Goal: Complete application form

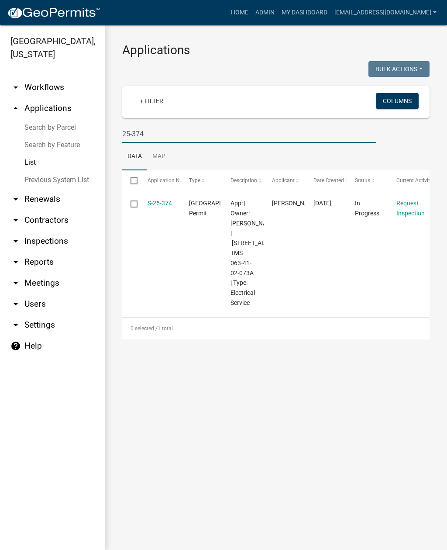
type input "25-374"
click at [158, 201] on link "S-25-374" at bounding box center [160, 203] width 24 height 7
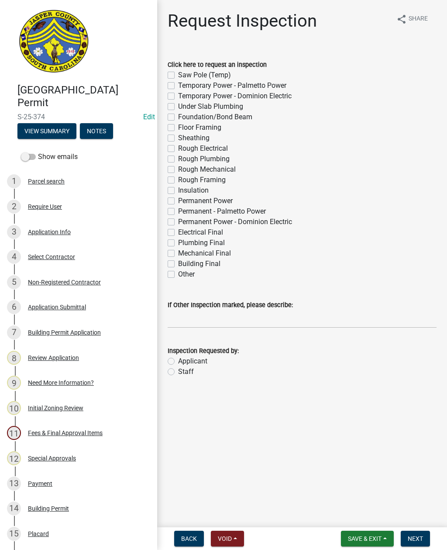
click at [44, 132] on button "View Summary" at bounding box center [46, 131] width 59 height 16
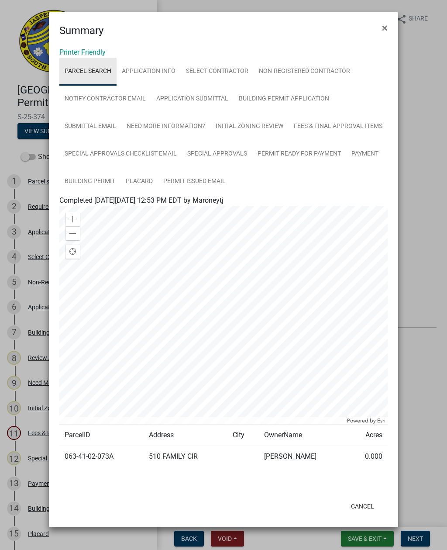
click at [83, 75] on link "Parcel search" at bounding box center [87, 72] width 57 height 28
click at [82, 460] on td "063-41-02-073A" at bounding box center [101, 456] width 84 height 21
click at [91, 455] on td "063-41-02-073A" at bounding box center [101, 456] width 84 height 21
click at [88, 455] on td "063-41-02-073A" at bounding box center [101, 456] width 84 height 21
click at [86, 464] on td "063-41-02-073A" at bounding box center [101, 456] width 84 height 21
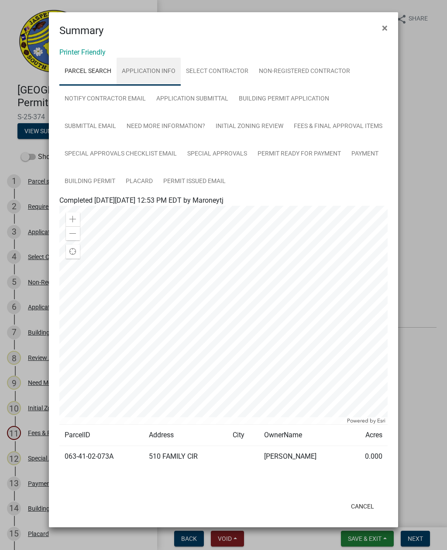
click at [158, 72] on link "Application Info" at bounding box center [149, 72] width 64 height 28
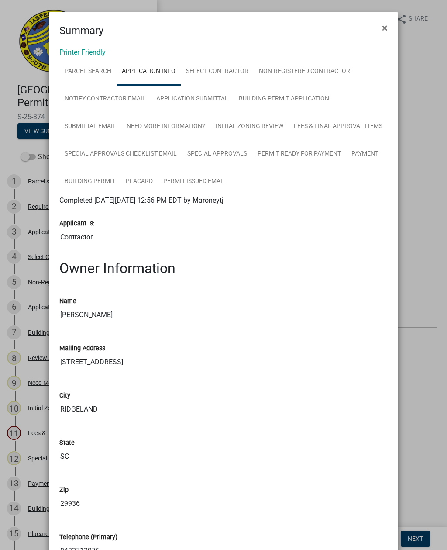
click at [384, 24] on span "×" at bounding box center [385, 28] width 6 height 12
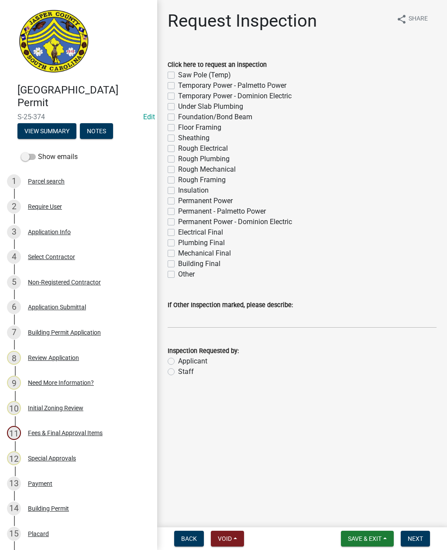
click at [178, 235] on label "Electrical Final" at bounding box center [200, 232] width 45 height 10
click at [178, 233] on input "Electrical Final" at bounding box center [181, 230] width 6 height 6
checkbox input "true"
checkbox input "false"
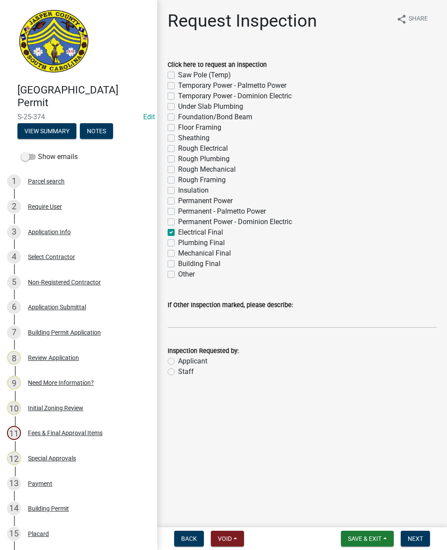
checkbox input "false"
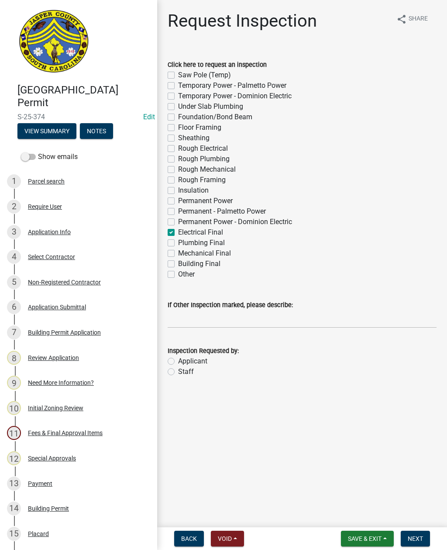
checkbox input "false"
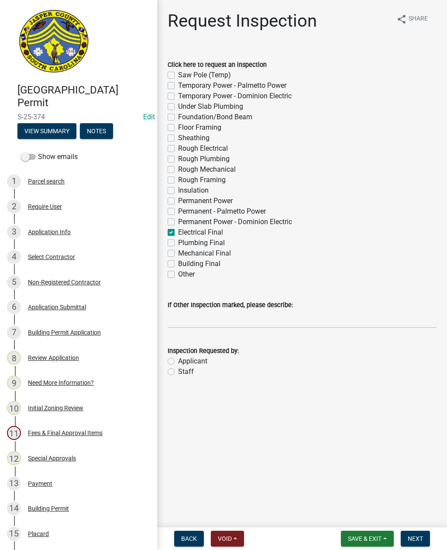
checkbox input "false"
checkbox input "true"
checkbox input "false"
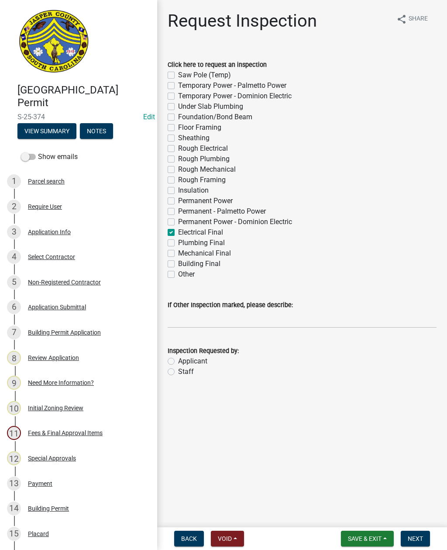
checkbox input "false"
click at [178, 373] on label "Staff" at bounding box center [186, 372] width 16 height 10
click at [178, 372] on input "Staff" at bounding box center [181, 370] width 6 height 6
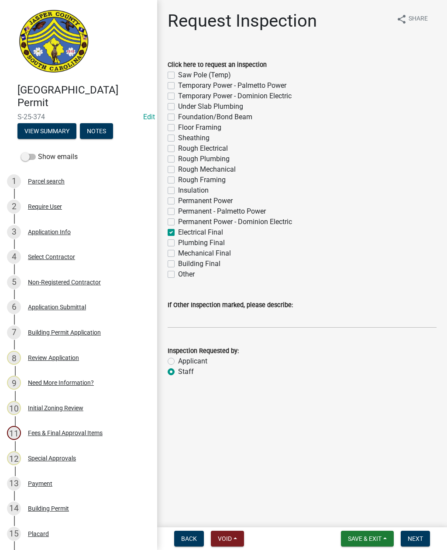
radio input "true"
click at [258, 322] on input "If Other Inspection marked, please describe:" at bounding box center [302, 319] width 269 height 18
type input "Do not add to schedule"
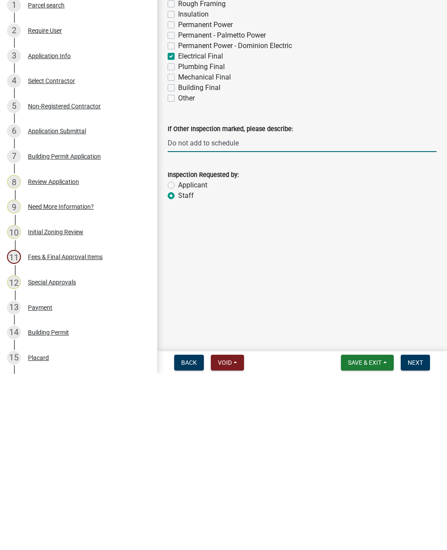
click at [418, 535] on span "Next" at bounding box center [415, 538] width 15 height 7
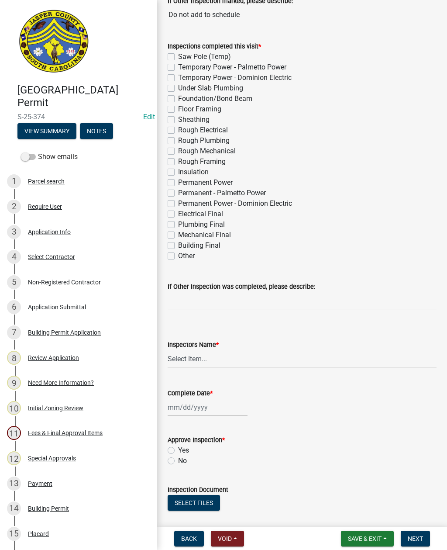
scroll to position [116, 0]
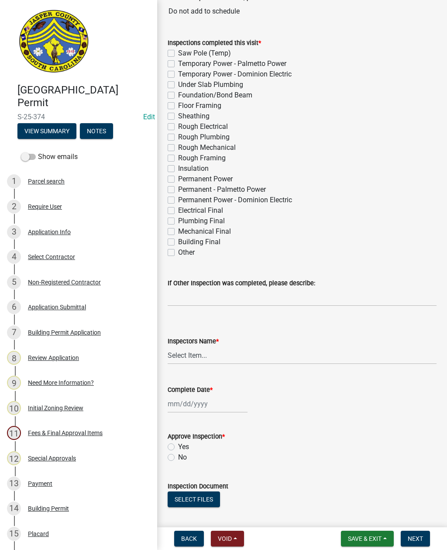
click at [178, 213] on label "Electrical Final" at bounding box center [200, 210] width 45 height 10
click at [178, 211] on input "Electrical Final" at bounding box center [181, 208] width 6 height 6
checkbox input "true"
checkbox input "false"
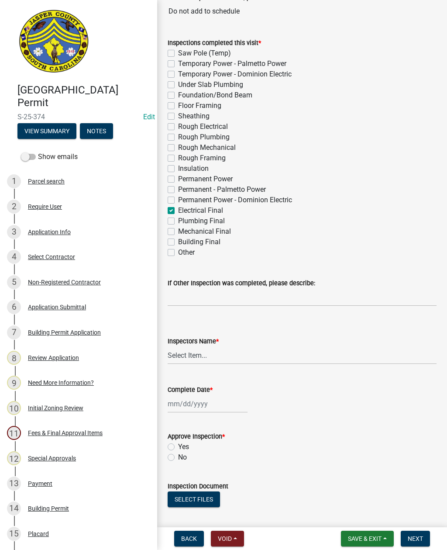
checkbox input "false"
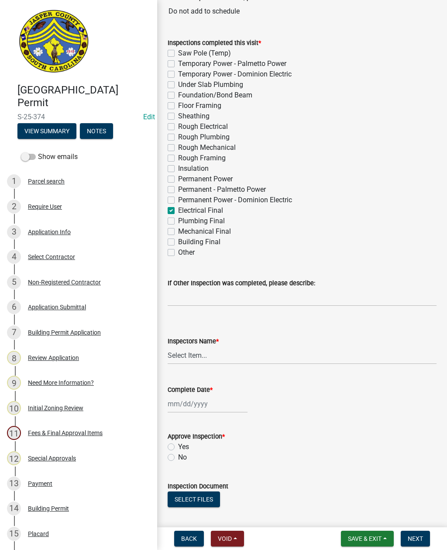
checkbox input "false"
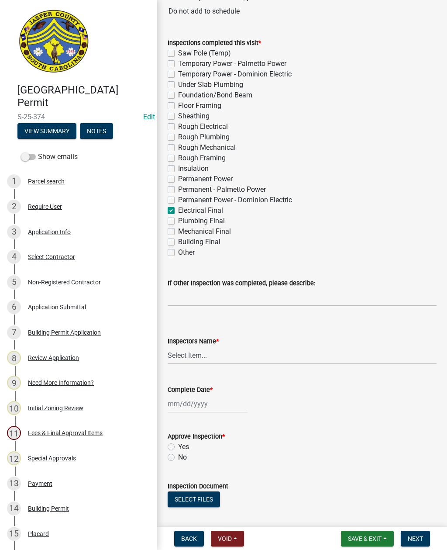
checkbox input "false"
checkbox input "true"
checkbox input "false"
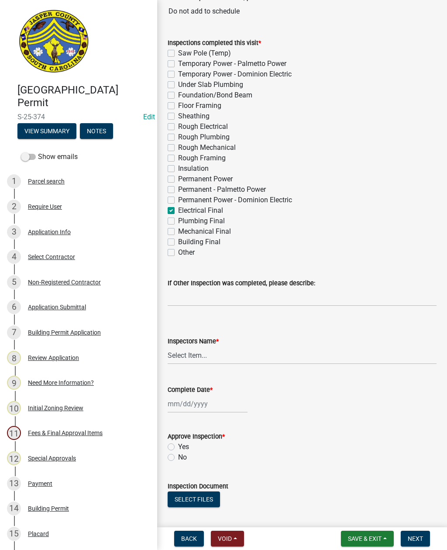
checkbox input "false"
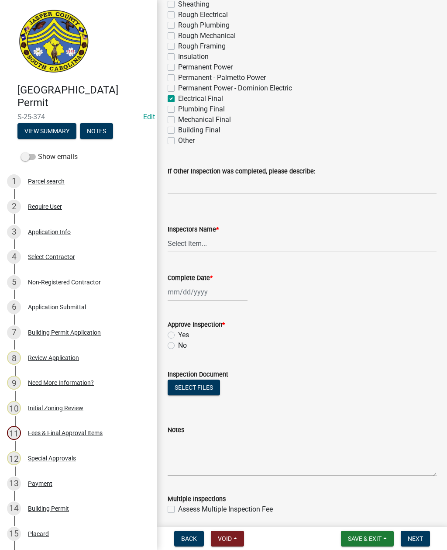
scroll to position [229, 0]
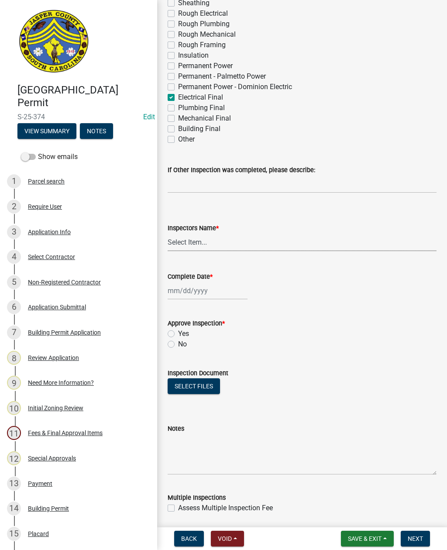
click at [183, 240] on select "Select Item... [EMAIL_ADDRESS][DOMAIN_NAME] ([PERSON_NAME] ) rcampbell ([PERSON…" at bounding box center [302, 242] width 269 height 18
select select "2d9ba1e5-2fdd-4b15-98d0-073dcbeb5880"
click at [196, 293] on div at bounding box center [208, 291] width 80 height 18
select select "9"
select select "2025"
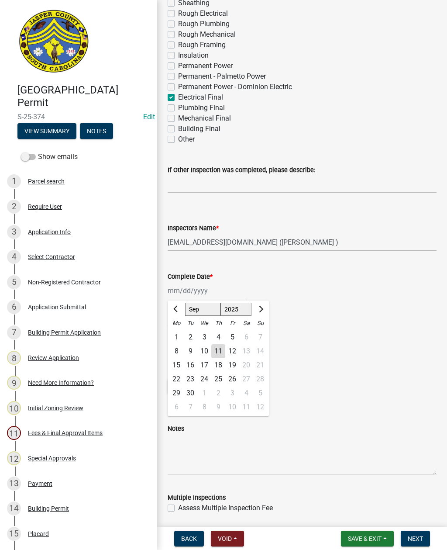
click at [218, 352] on div "11" at bounding box center [218, 351] width 14 height 14
type input "[DATE]"
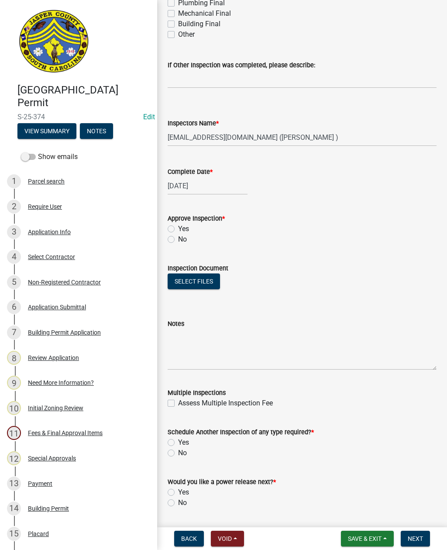
scroll to position [340, 0]
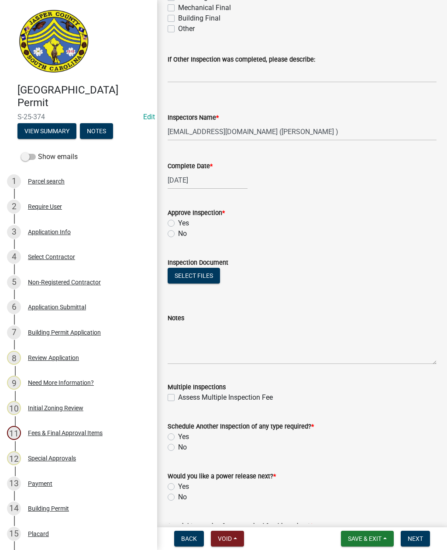
click at [178, 225] on label "Yes" at bounding box center [183, 223] width 11 height 10
click at [178, 224] on input "Yes" at bounding box center [181, 221] width 6 height 6
radio input "true"
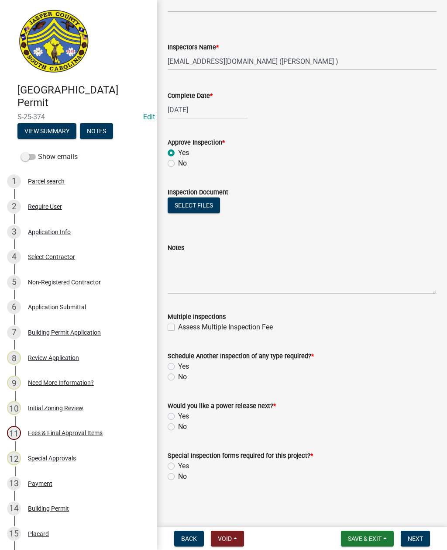
scroll to position [410, 0]
click at [178, 380] on label "No" at bounding box center [182, 377] width 9 height 10
click at [178, 377] on input "No" at bounding box center [181, 375] width 6 height 6
radio input "true"
click at [178, 419] on label "Yes" at bounding box center [183, 416] width 11 height 10
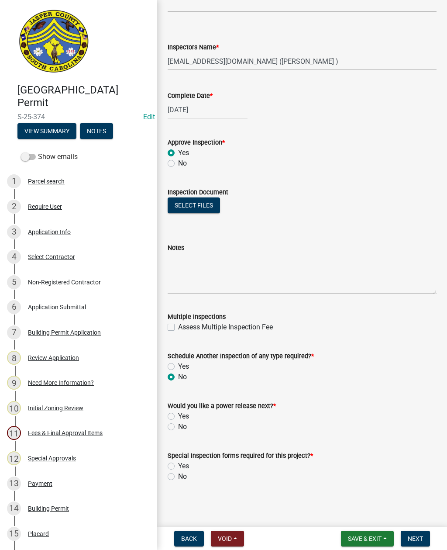
click at [178, 417] on input "Yes" at bounding box center [181, 414] width 6 height 6
radio input "true"
click at [178, 478] on label "No" at bounding box center [182, 476] width 9 height 10
click at [178, 477] on input "No" at bounding box center [181, 474] width 6 height 6
radio input "true"
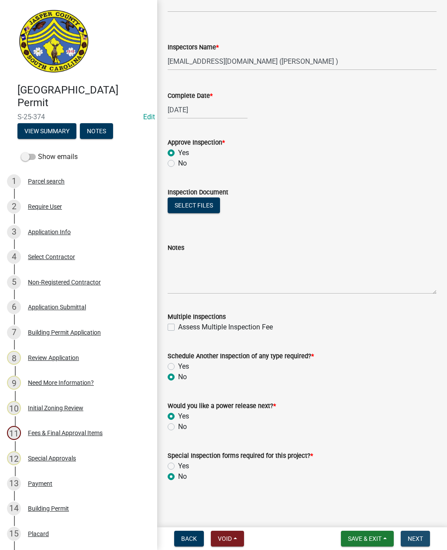
click at [415, 537] on span "Next" at bounding box center [415, 538] width 15 height 7
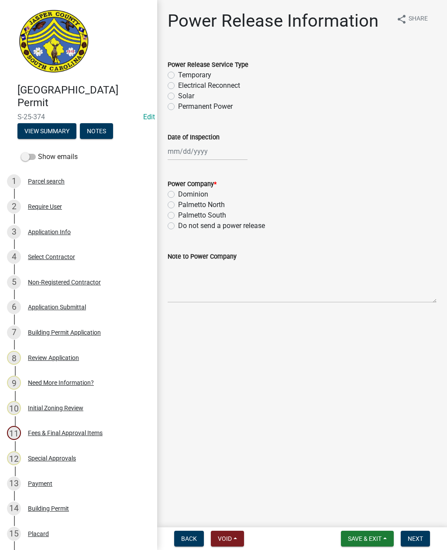
click at [165, 110] on div "Power Release Service Type Temporary Electrical Reconnect Solar Permanent Power" at bounding box center [302, 80] width 282 height 63
click at [179, 83] on label "Electrical Reconnect" at bounding box center [209, 85] width 62 height 10
click at [179, 83] on input "Electrical Reconnect" at bounding box center [181, 83] width 6 height 6
radio input "true"
click at [206, 155] on div at bounding box center [208, 151] width 80 height 18
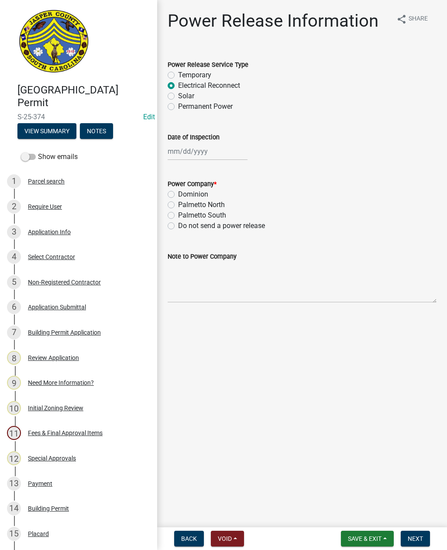
select select "9"
select select "2025"
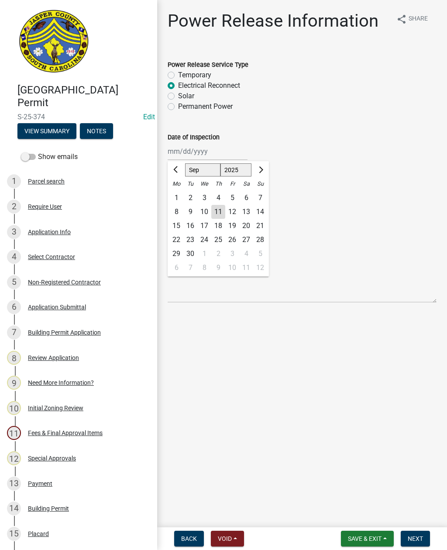
click at [218, 215] on div "11" at bounding box center [218, 212] width 14 height 14
type input "[DATE]"
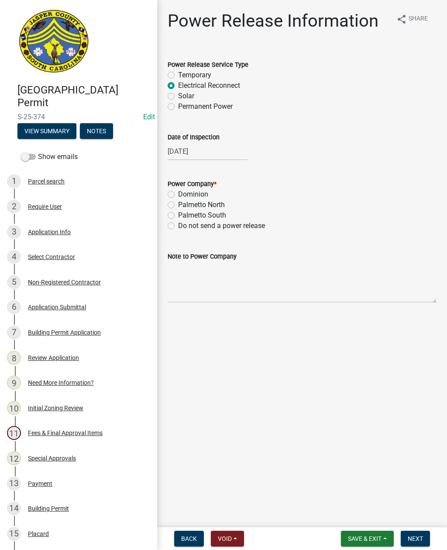
click at [178, 196] on label "Dominion" at bounding box center [193, 194] width 30 height 10
click at [178, 195] on input "Dominion" at bounding box center [181, 192] width 6 height 6
radio input "true"
click at [241, 278] on textarea "Note to Power Company" at bounding box center [302, 282] width 269 height 41
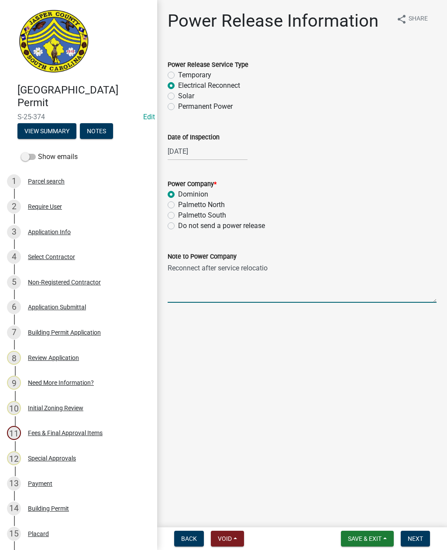
type textarea "Reconnect after service relocation"
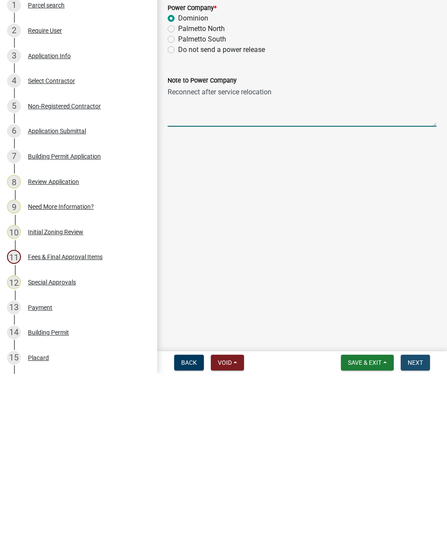
click at [418, 535] on span "Next" at bounding box center [415, 538] width 15 height 7
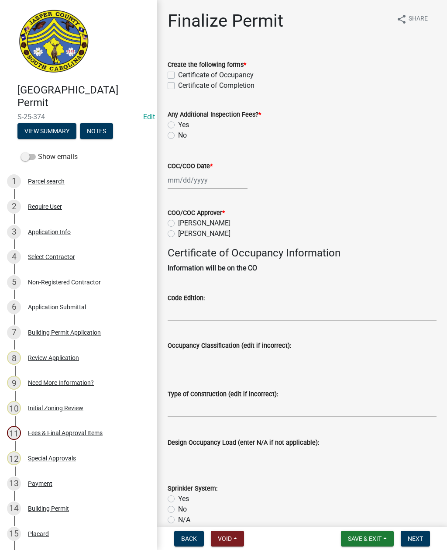
click at [170, 91] on wm-data-entity-input "Create the following forms * Certificate of Occupancy Certificate of Completion" at bounding box center [302, 74] width 269 height 50
click at [178, 89] on label "Certificate of Completion" at bounding box center [216, 85] width 76 height 10
click at [178, 86] on input "Certificate of Completion" at bounding box center [181, 83] width 6 height 6
checkbox input "true"
checkbox input "false"
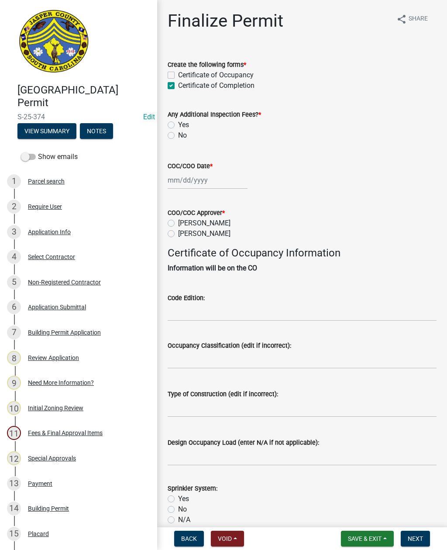
checkbox input "true"
click at [168, 140] on div "No" at bounding box center [302, 135] width 269 height 10
click at [178, 138] on label "No" at bounding box center [182, 135] width 9 height 10
click at [178, 136] on input "No" at bounding box center [181, 133] width 6 height 6
radio input "true"
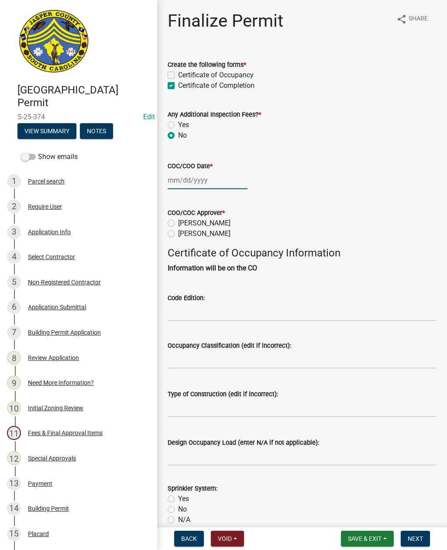
click at [203, 179] on div at bounding box center [208, 180] width 80 height 18
select select "9"
select select "2025"
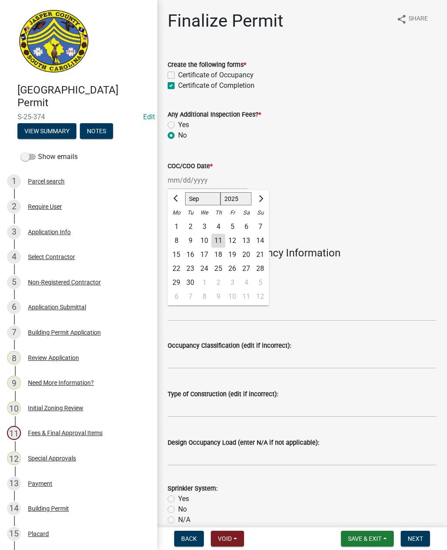
click at [218, 239] on div "11" at bounding box center [218, 241] width 14 height 14
type input "[DATE]"
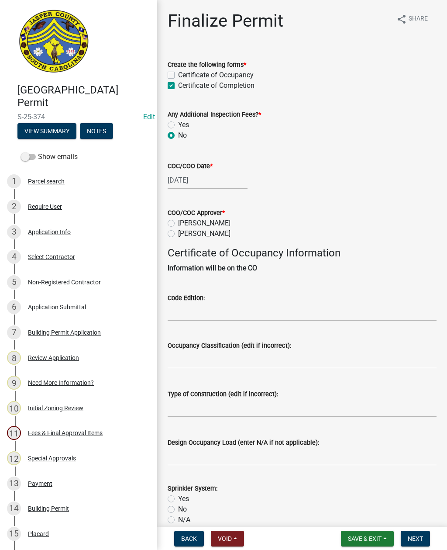
click at [178, 225] on label "[PERSON_NAME]" at bounding box center [204, 223] width 52 height 10
click at [178, 224] on input "[PERSON_NAME]" at bounding box center [181, 221] width 6 height 6
radio input "true"
click at [178, 233] on label "[PERSON_NAME]" at bounding box center [204, 233] width 52 height 10
click at [178, 233] on input "[PERSON_NAME]" at bounding box center [181, 231] width 6 height 6
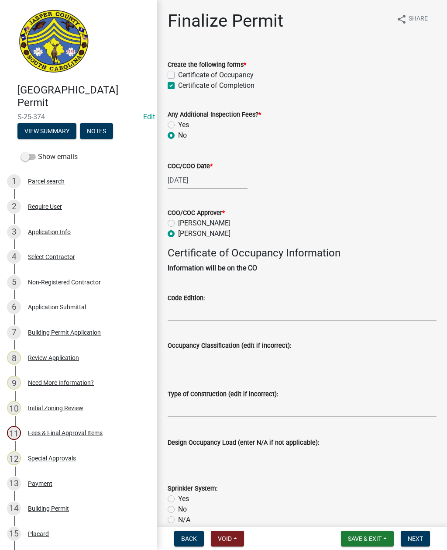
radio input "true"
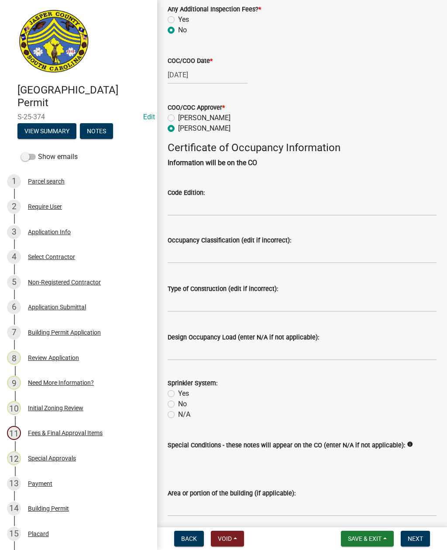
scroll to position [113, 0]
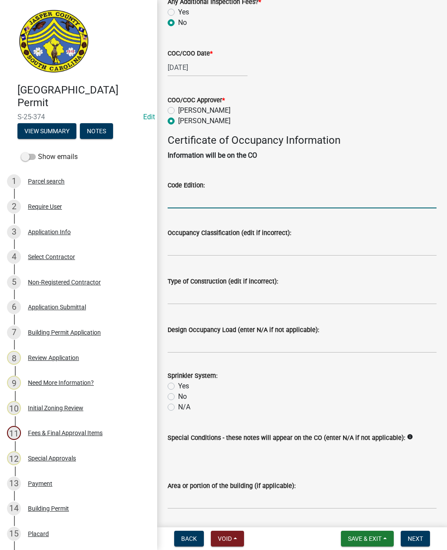
click at [201, 199] on input "Code Edition:" at bounding box center [302, 199] width 269 height 18
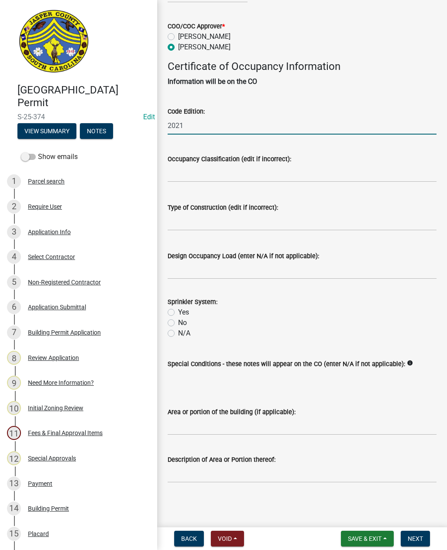
scroll to position [197, 0]
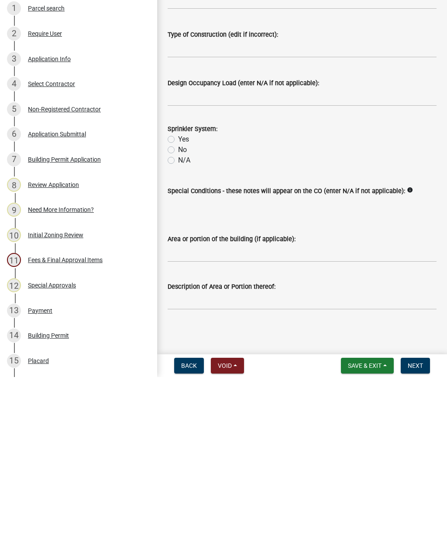
type input "2021"
click at [178, 328] on label "N/A" at bounding box center [184, 333] width 12 height 10
click at [178, 328] on input "N/A" at bounding box center [181, 331] width 6 height 6
radio input "true"
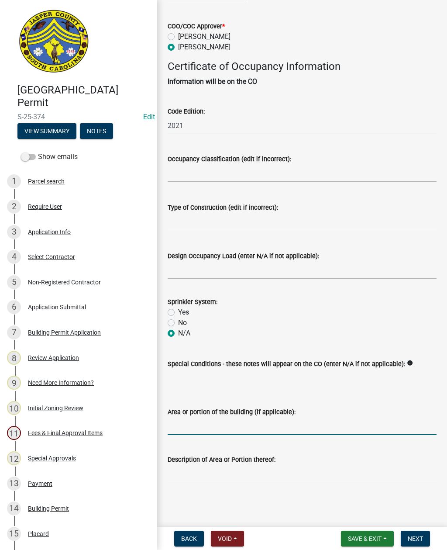
click at [230, 419] on input "Area or portion of the building (if applicable):" at bounding box center [302, 426] width 269 height 18
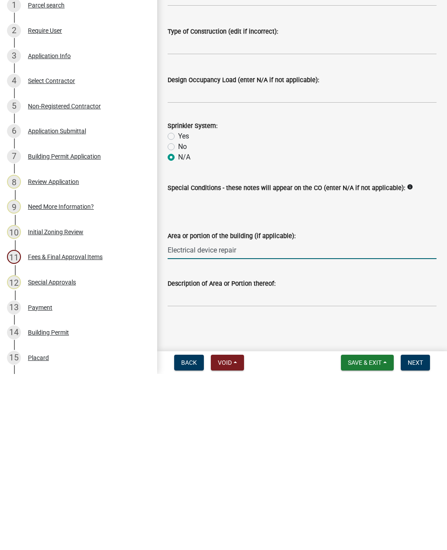
type input "Electrical device repair"
click at [419, 535] on span "Next" at bounding box center [415, 538] width 15 height 7
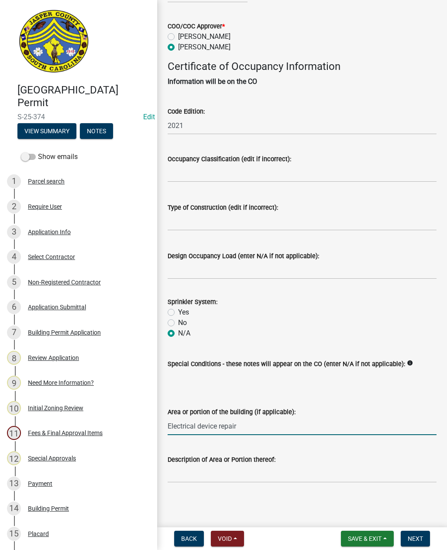
scroll to position [0, 0]
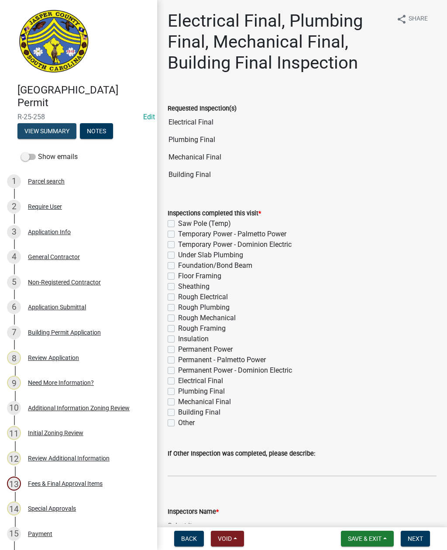
click at [51, 127] on button "View Summary" at bounding box center [46, 131] width 59 height 16
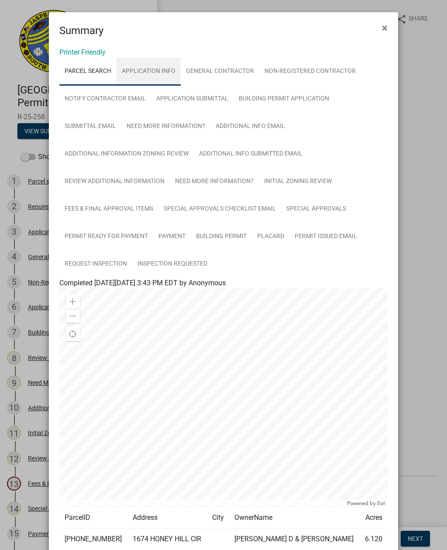
click at [154, 68] on link "Application Info" at bounding box center [149, 72] width 64 height 28
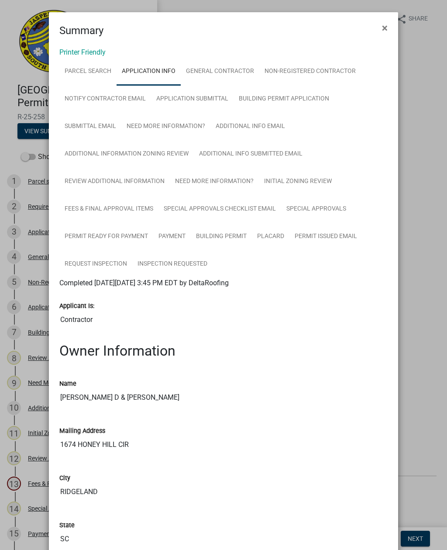
click at [389, 28] on button "×" at bounding box center [385, 28] width 20 height 24
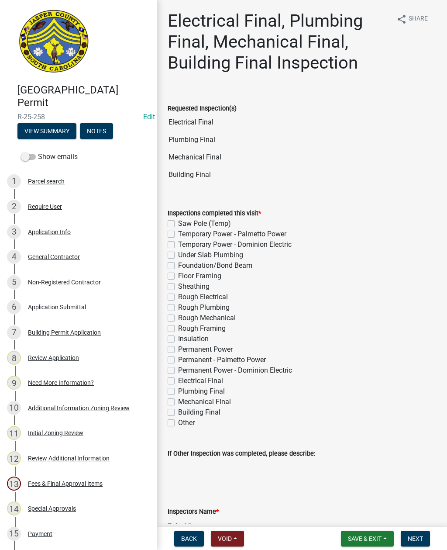
click at [178, 415] on label "Building Final" at bounding box center [199, 412] width 42 height 10
click at [178, 413] on input "Building Final" at bounding box center [181, 410] width 6 height 6
checkbox input "true"
checkbox input "false"
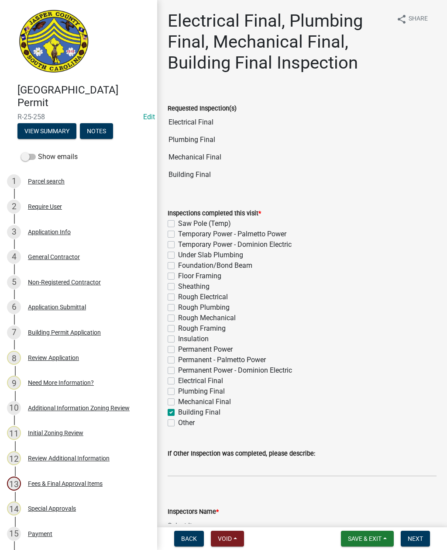
checkbox input "false"
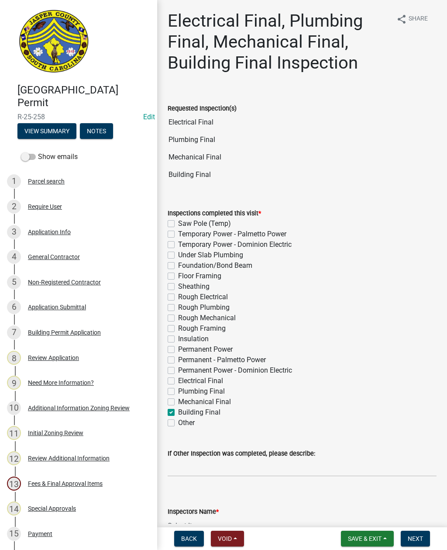
checkbox input "false"
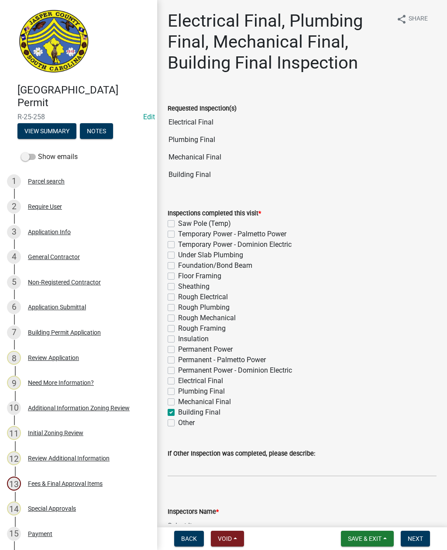
checkbox input "false"
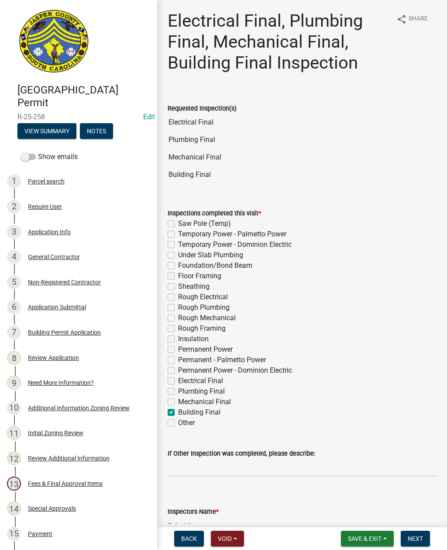
checkbox input "false"
checkbox input "true"
click at [178, 425] on label "Other" at bounding box center [186, 423] width 17 height 10
click at [178, 423] on input "Other" at bounding box center [181, 421] width 6 height 6
checkbox input "true"
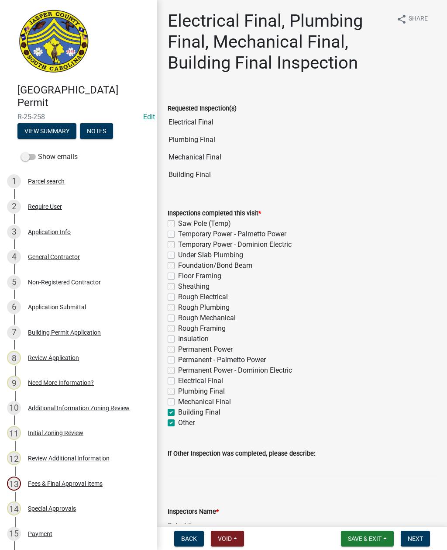
checkbox input "false"
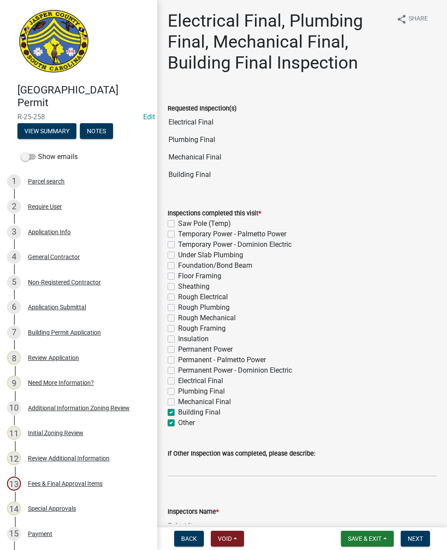
checkbox input "false"
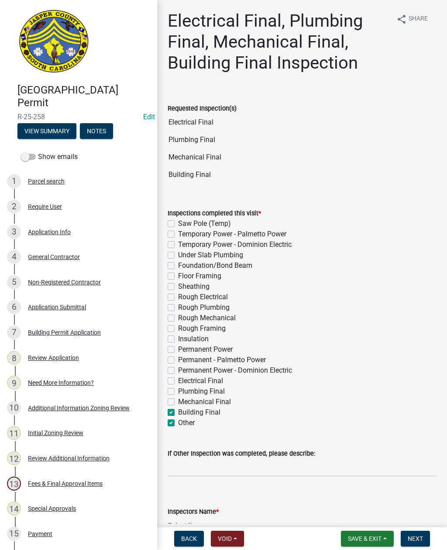
checkbox input "false"
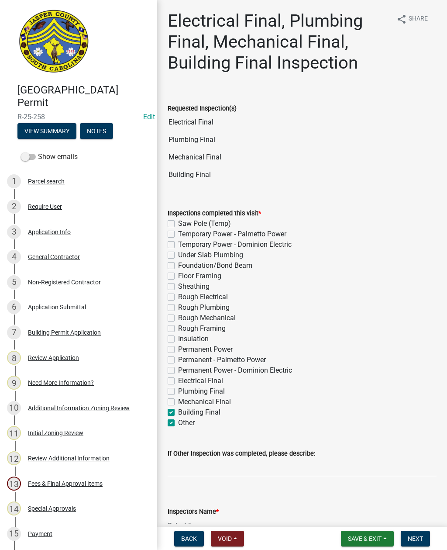
checkbox input "false"
checkbox input "true"
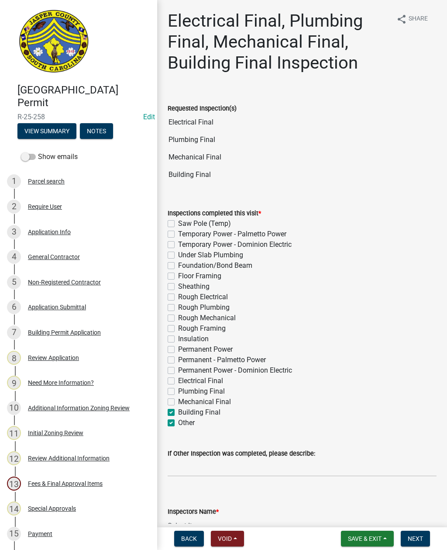
click at [178, 414] on label "Building Final" at bounding box center [199, 412] width 42 height 10
click at [178, 413] on input "Building Final" at bounding box center [181, 410] width 6 height 6
checkbox input "false"
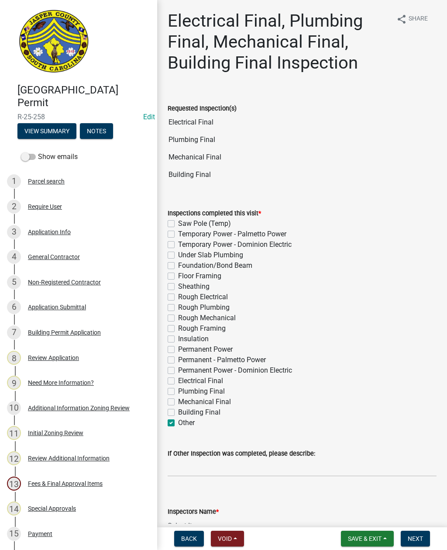
checkbox input "false"
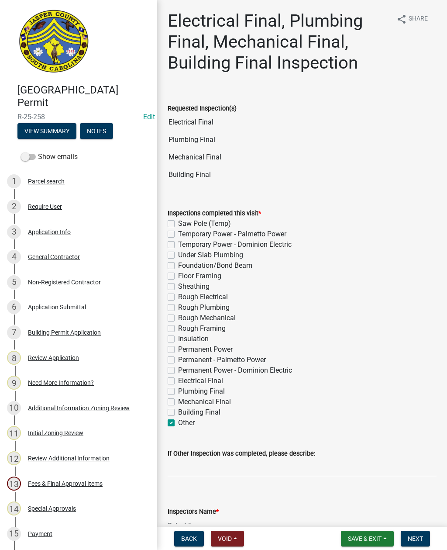
checkbox input "false"
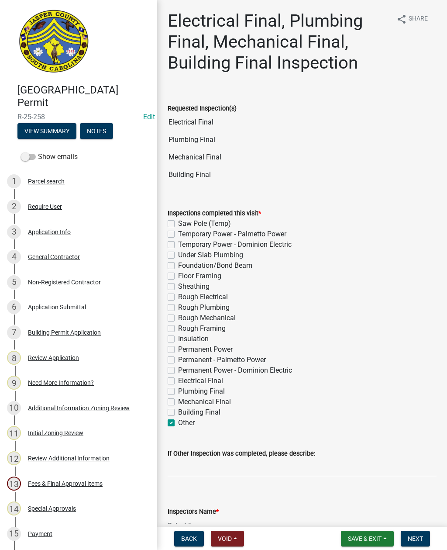
checkbox input "false"
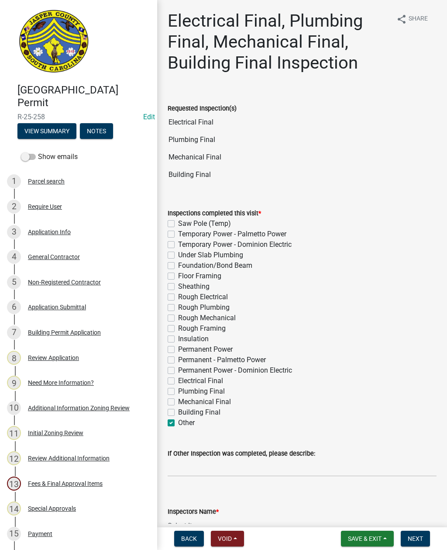
checkbox input "false"
checkbox input "true"
click at [246, 468] on input "If Other Inspection was completed, please describe:" at bounding box center [302, 468] width 269 height 18
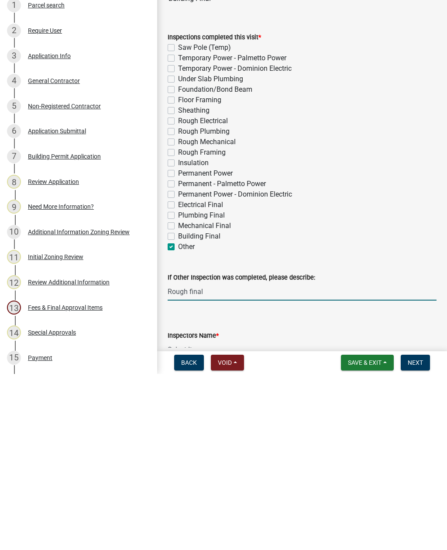
click at [184, 459] on input "Rough final" at bounding box center [302, 468] width 269 height 18
click at [223, 459] on input "Roof final" at bounding box center [302, 468] width 269 height 18
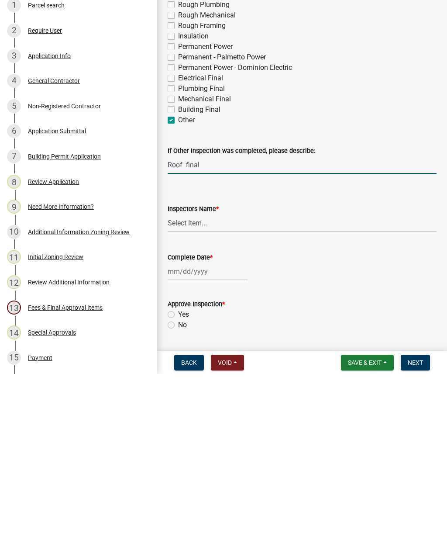
scroll to position [133, 0]
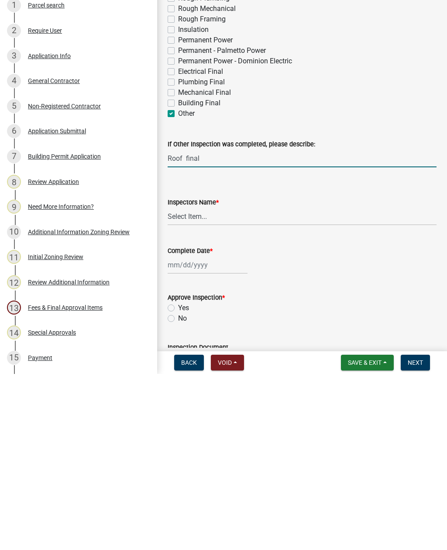
type input "Roof final"
click at [185, 384] on select "Select Item... [EMAIL_ADDRESS][DOMAIN_NAME] ([PERSON_NAME] ) rcampbell ([PERSON…" at bounding box center [302, 393] width 269 height 18
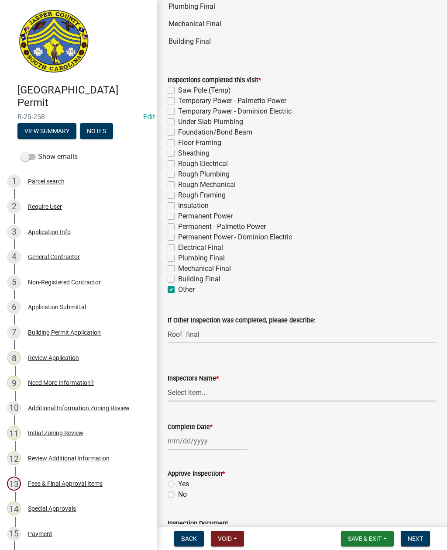
select select "2d9ba1e5-2fdd-4b15-98d0-073dcbeb5880"
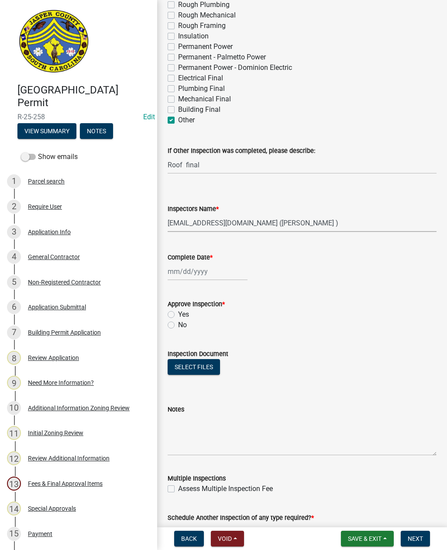
scroll to position [308, 0]
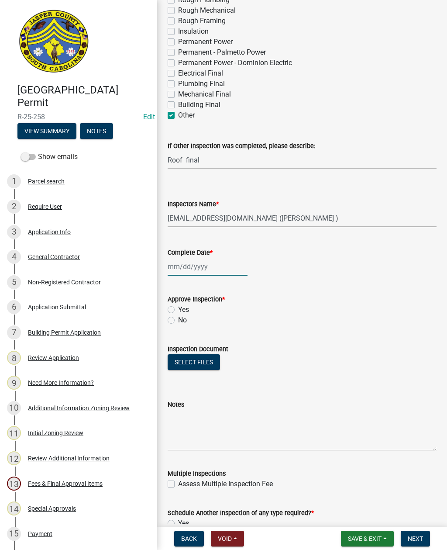
click at [184, 265] on div at bounding box center [208, 267] width 80 height 18
select select "9"
select select "2025"
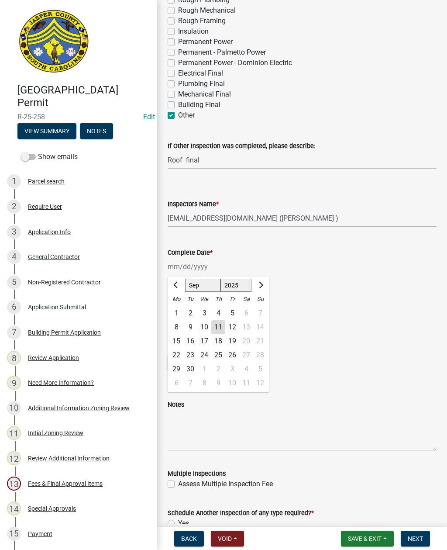
click at [218, 326] on div "11" at bounding box center [218, 327] width 14 height 14
type input "[DATE]"
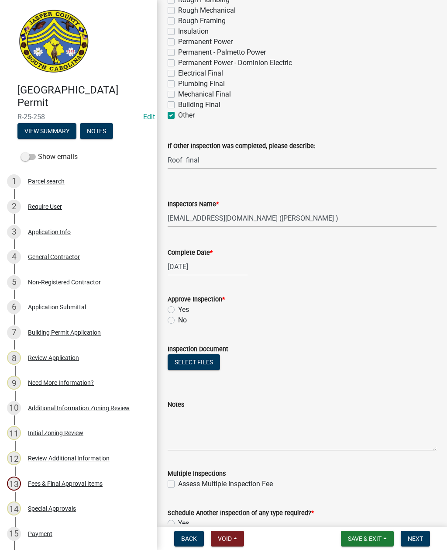
click at [176, 300] on label "Approve Inspection *" at bounding box center [196, 300] width 57 height 6
click at [178, 308] on label "Yes" at bounding box center [183, 310] width 11 height 10
click at [178, 308] on input "Yes" at bounding box center [181, 308] width 6 height 6
radio input "true"
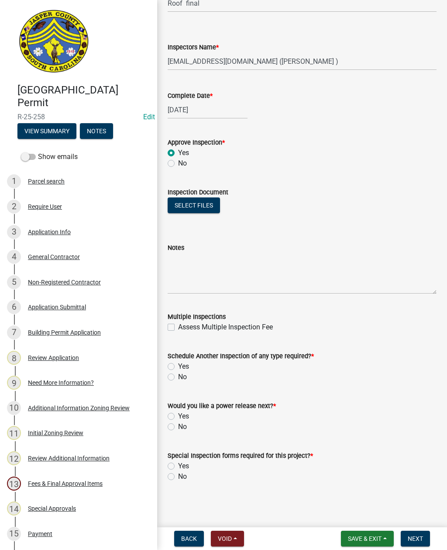
scroll to position [464, 0]
click at [178, 375] on label "No" at bounding box center [182, 377] width 9 height 10
click at [178, 375] on input "No" at bounding box center [181, 375] width 6 height 6
radio input "true"
click at [178, 427] on label "No" at bounding box center [182, 427] width 9 height 10
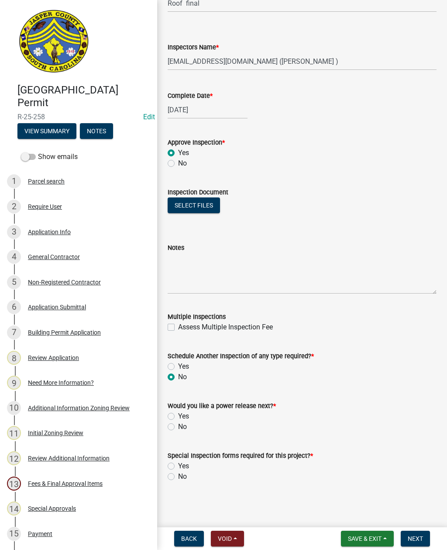
click at [178, 427] on input "No" at bounding box center [181, 425] width 6 height 6
radio input "true"
click at [178, 477] on label "No" at bounding box center [182, 476] width 9 height 10
click at [178, 477] on input "No" at bounding box center [181, 474] width 6 height 6
radio input "true"
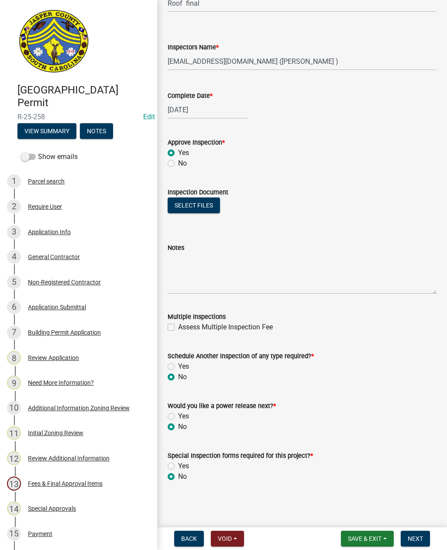
click at [413, 536] on span "Next" at bounding box center [415, 538] width 15 height 7
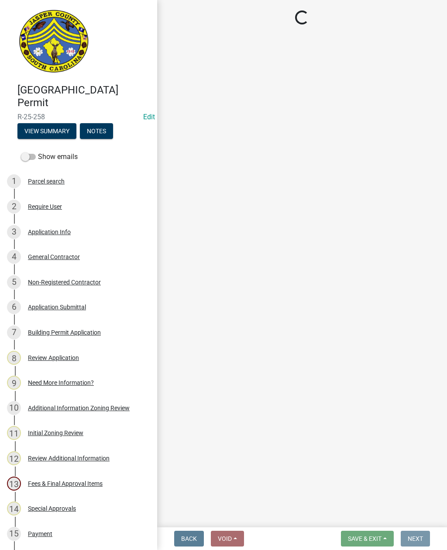
scroll to position [0, 0]
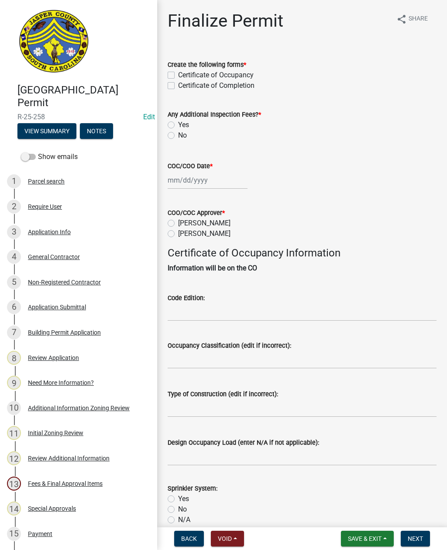
click at [178, 83] on label "Certificate of Completion" at bounding box center [216, 85] width 76 height 10
click at [178, 83] on input "Certificate of Completion" at bounding box center [181, 83] width 6 height 6
checkbox input "true"
checkbox input "false"
checkbox input "true"
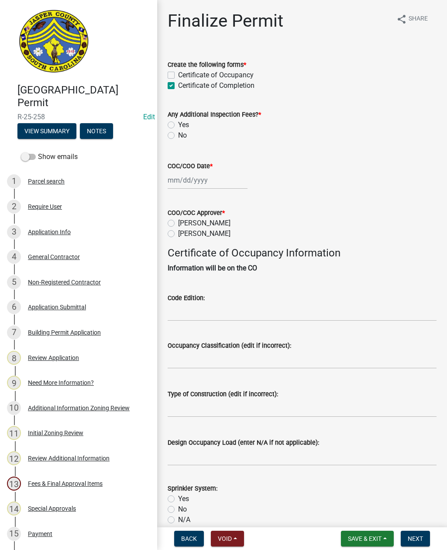
click at [178, 135] on label "No" at bounding box center [182, 135] width 9 height 10
click at [178, 135] on input "No" at bounding box center [181, 133] width 6 height 6
radio input "true"
click at [200, 183] on div at bounding box center [208, 180] width 80 height 18
select select "9"
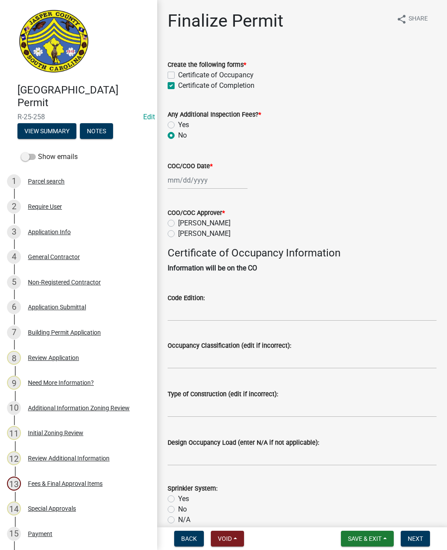
select select "2025"
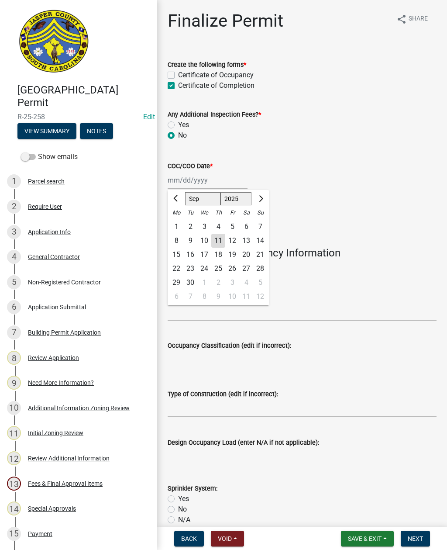
click at [219, 243] on div "11" at bounding box center [218, 241] width 14 height 14
type input "[DATE]"
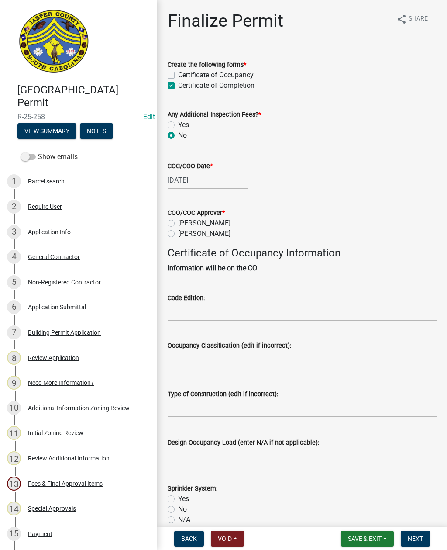
click at [178, 235] on label "[PERSON_NAME]" at bounding box center [204, 233] width 52 height 10
click at [178, 234] on input "[PERSON_NAME]" at bounding box center [181, 231] width 6 height 6
radio input "true"
click at [219, 310] on input "Code Edition:" at bounding box center [302, 312] width 269 height 18
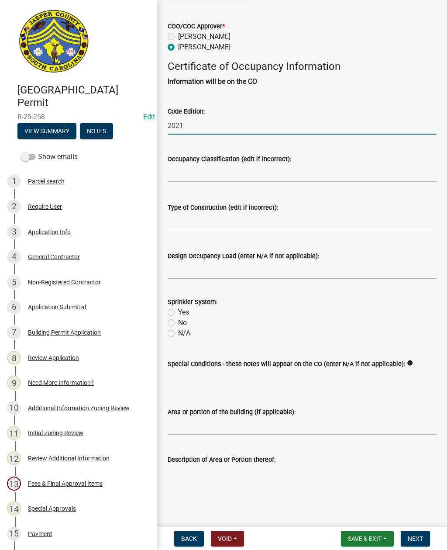
scroll to position [197, 0]
type input "2021"
click at [178, 328] on label "N/A" at bounding box center [184, 333] width 12 height 10
click at [178, 328] on input "N/A" at bounding box center [181, 331] width 6 height 6
radio input "true"
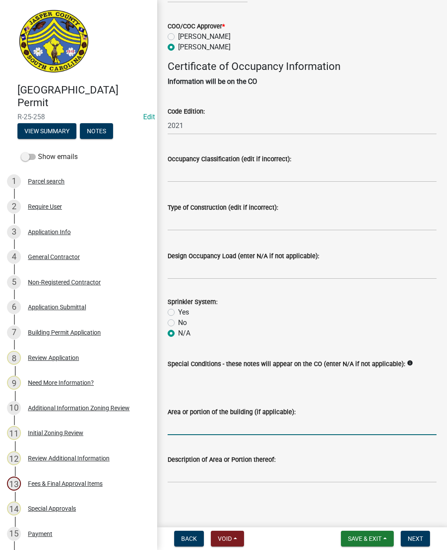
click at [293, 420] on input "Area or portion of the building (if applicable):" at bounding box center [302, 426] width 269 height 18
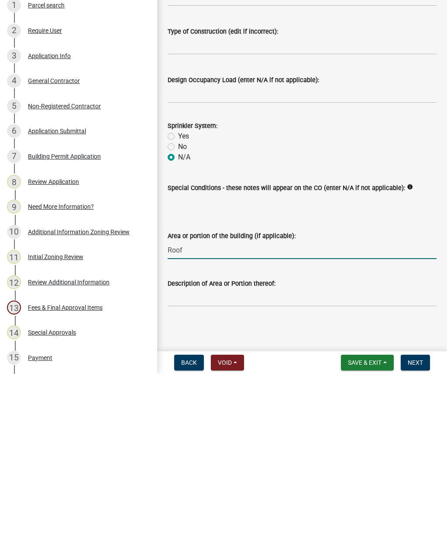
type input "Roof"
click at [255, 465] on input "Description of Area or Portion thereof:" at bounding box center [302, 474] width 269 height 18
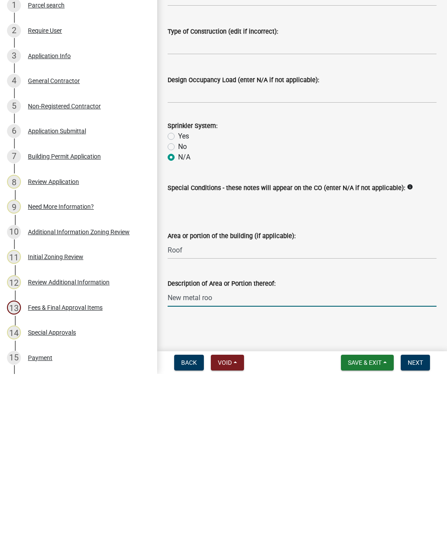
type input "New metal roof"
click at [421, 535] on span "Next" at bounding box center [415, 538] width 15 height 7
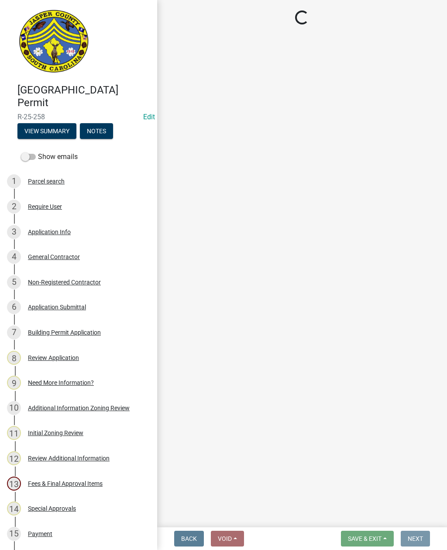
scroll to position [0, 0]
